Goal: Transaction & Acquisition: Purchase product/service

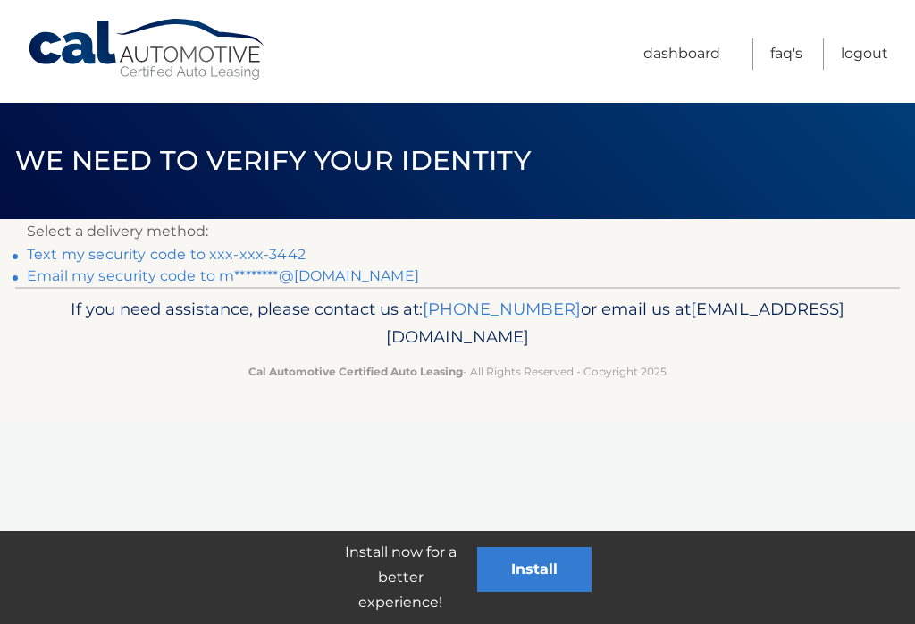
click at [40, 256] on link "Text my security code to xxx-xxx-3442" at bounding box center [166, 254] width 279 height 17
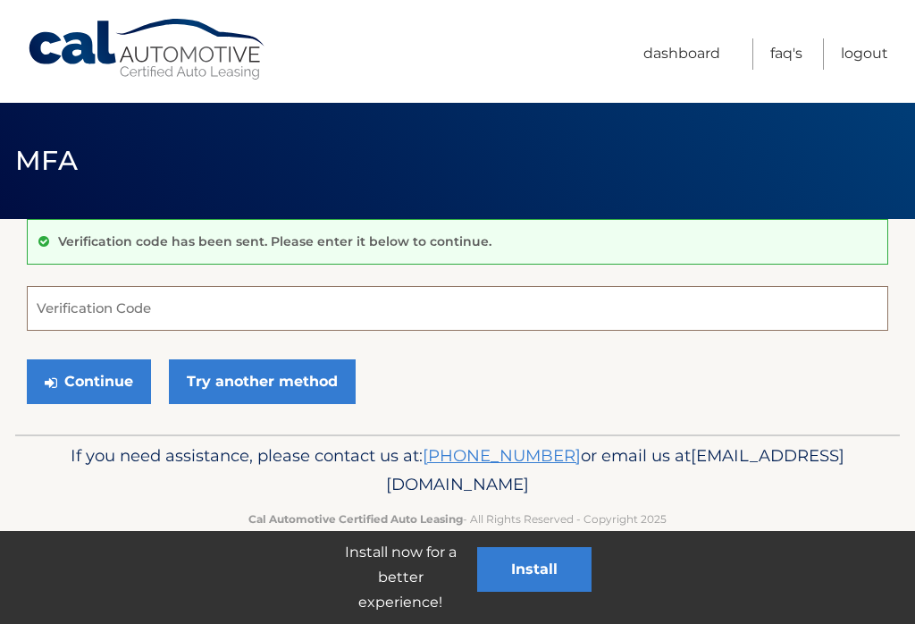
click at [435, 296] on input "Verification Code" at bounding box center [458, 308] width 862 height 45
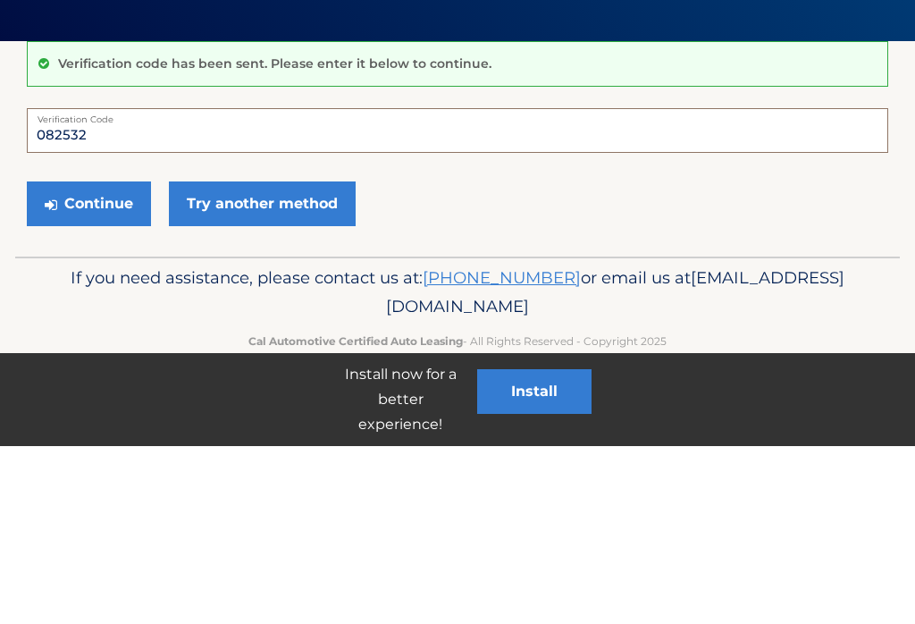
type input "082532"
click at [88, 359] on button "Continue" at bounding box center [89, 381] width 124 height 45
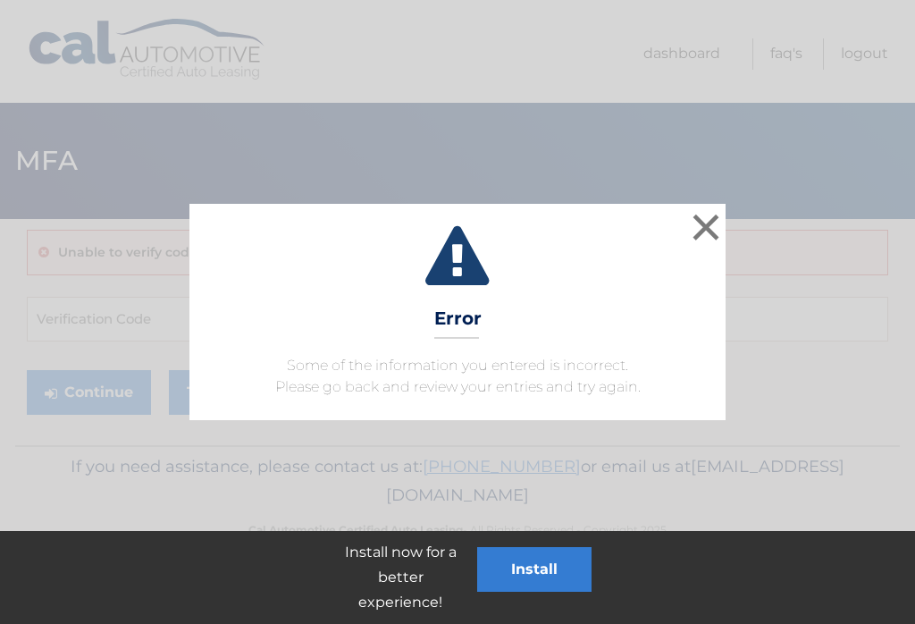
click at [711, 229] on button "×" at bounding box center [706, 227] width 36 height 36
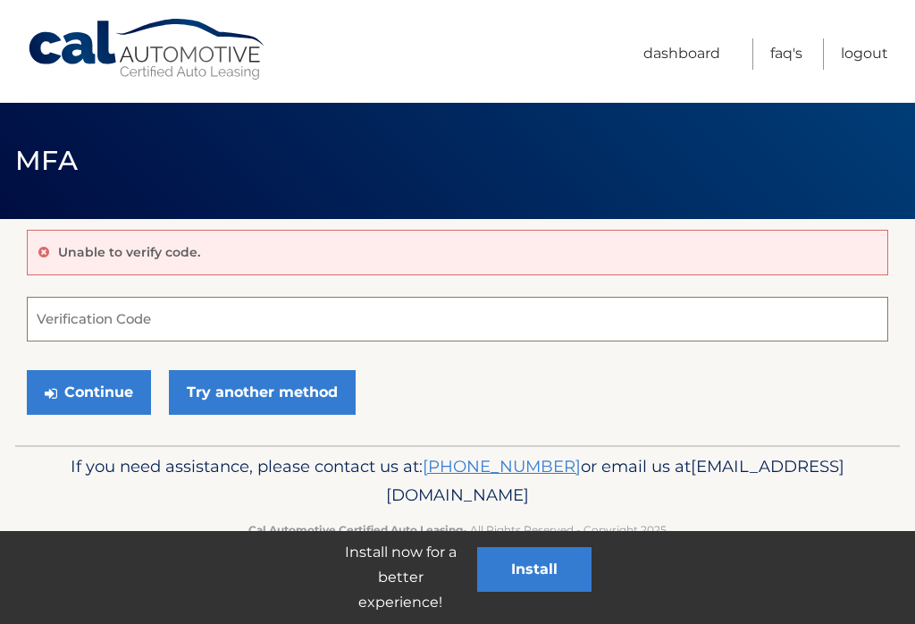
click at [59, 320] on input "Verification Code" at bounding box center [458, 319] width 862 height 45
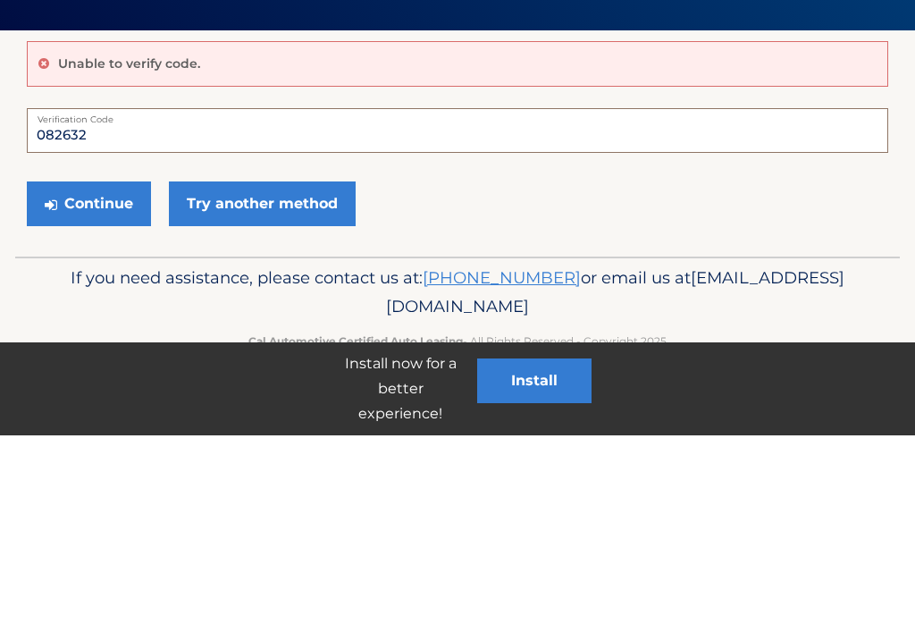
type input "082632"
click at [88, 370] on button "Continue" at bounding box center [89, 392] width 124 height 45
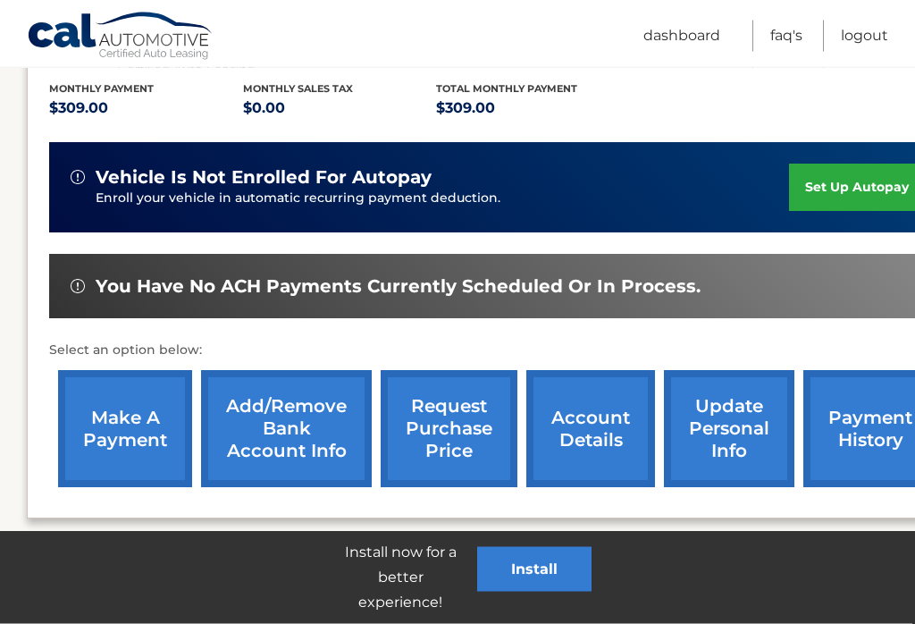
scroll to position [378, 0]
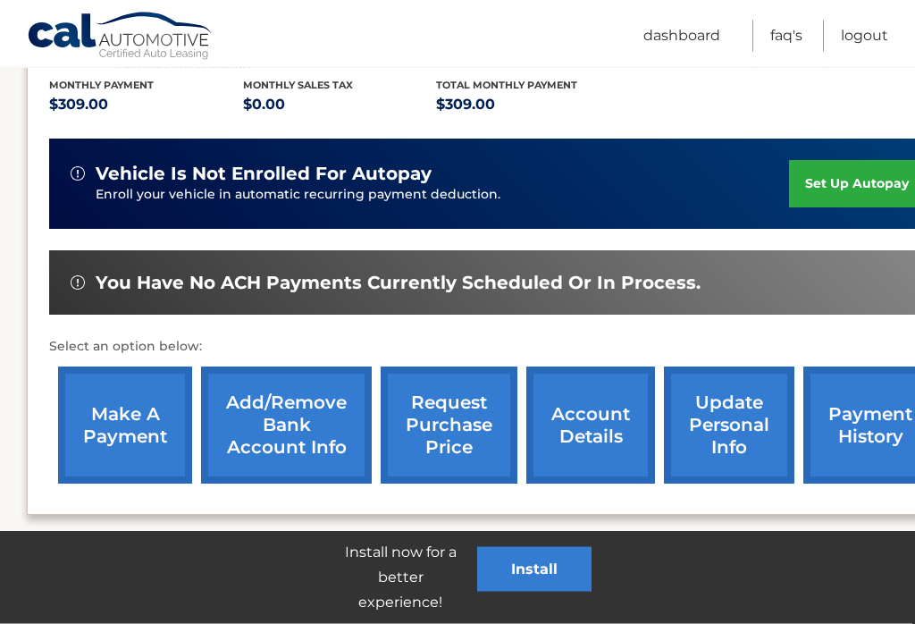
click at [103, 416] on link "make a payment" at bounding box center [125, 425] width 134 height 117
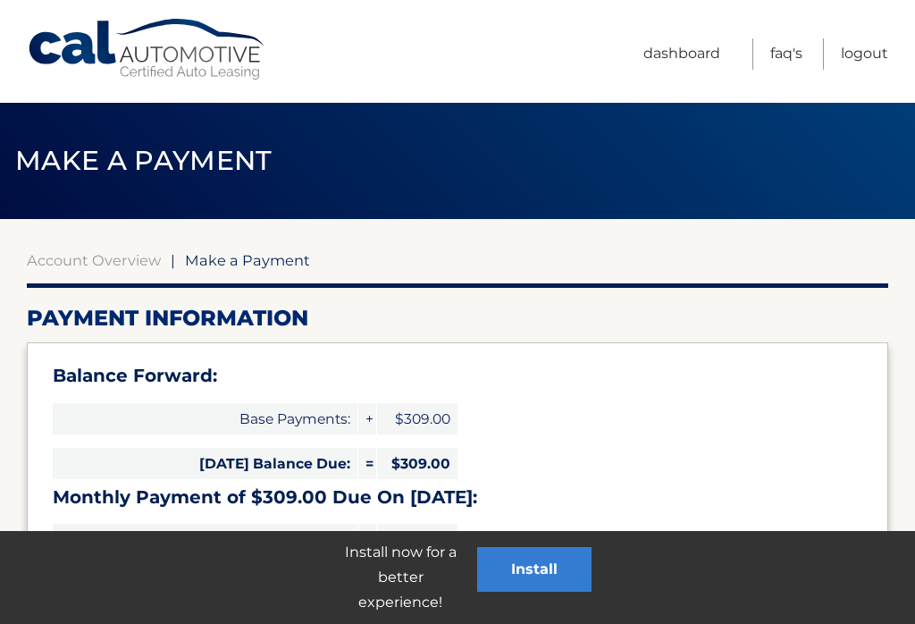
select select "NjRlZGM4YzItN2M3OC00MTU0LWFjMWMtNDljNTU2NzJjNjc5"
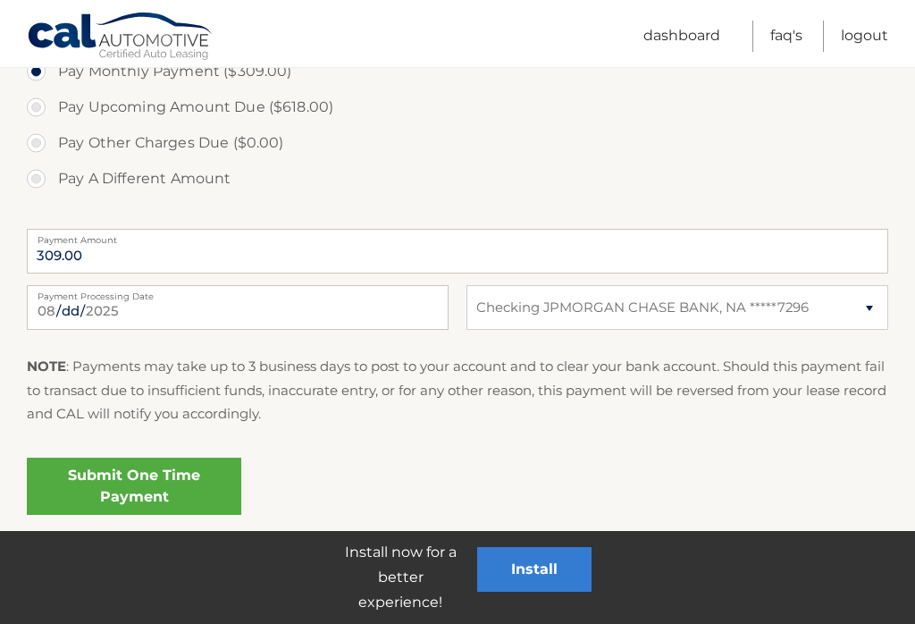
scroll to position [678, 0]
click at [63, 482] on link "Submit One Time Payment" at bounding box center [134, 484] width 214 height 57
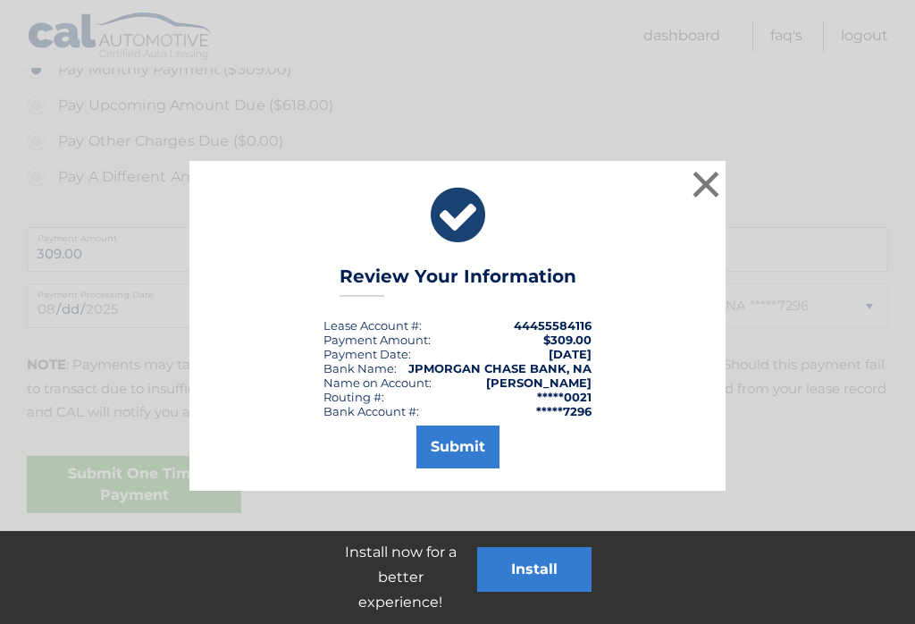
click at [484, 446] on button "Submit" at bounding box center [457, 446] width 83 height 43
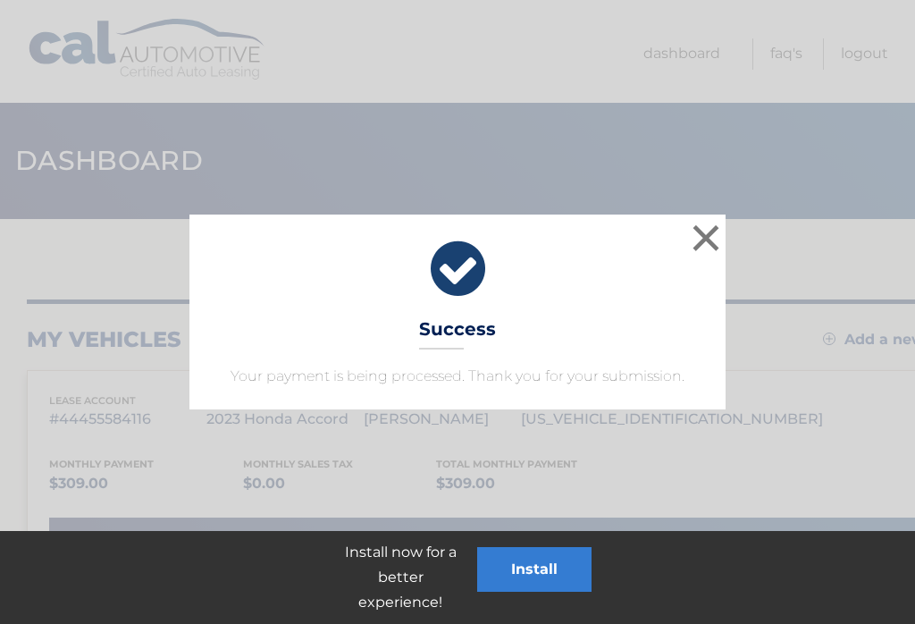
click at [707, 231] on button "×" at bounding box center [706, 238] width 36 height 36
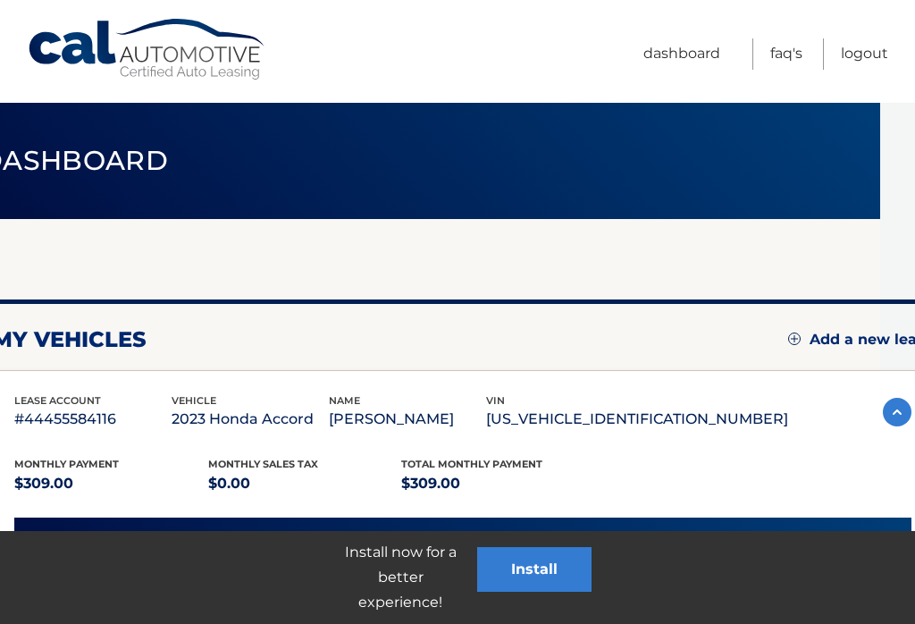
scroll to position [0, 50]
